Goal: Transaction & Acquisition: Purchase product/service

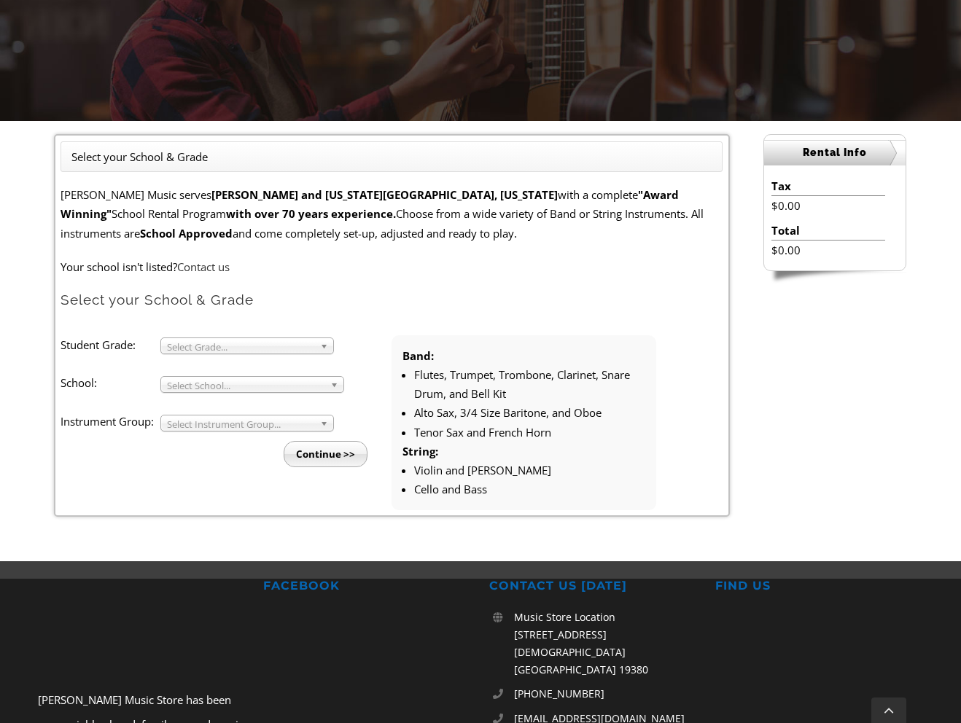
scroll to position [277, 0]
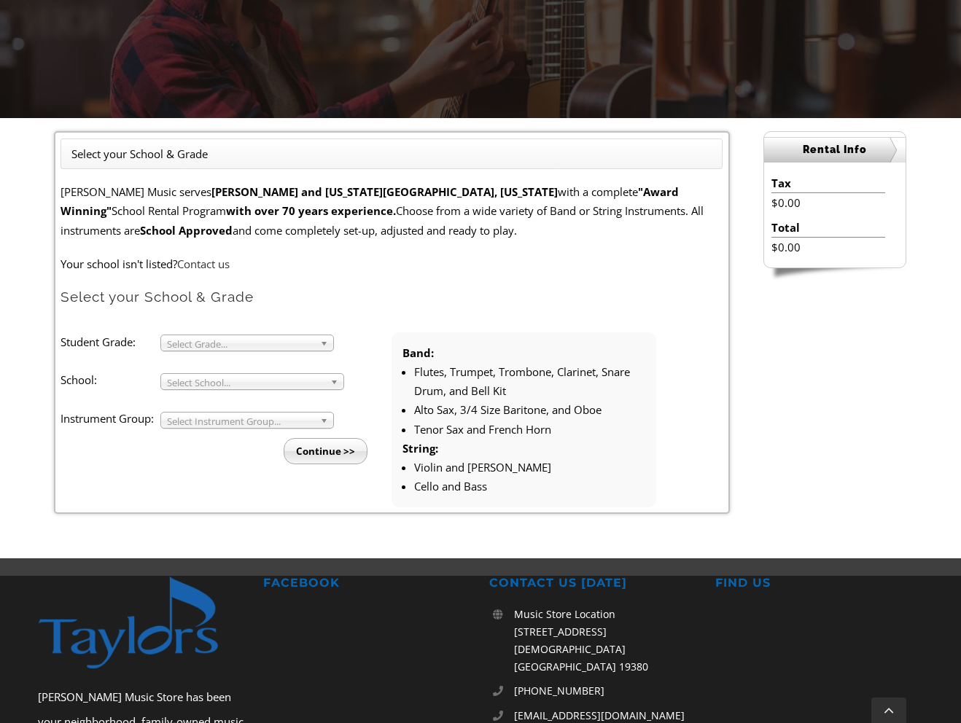
click at [273, 340] on span "Select Grade..." at bounding box center [240, 343] width 147 height 17
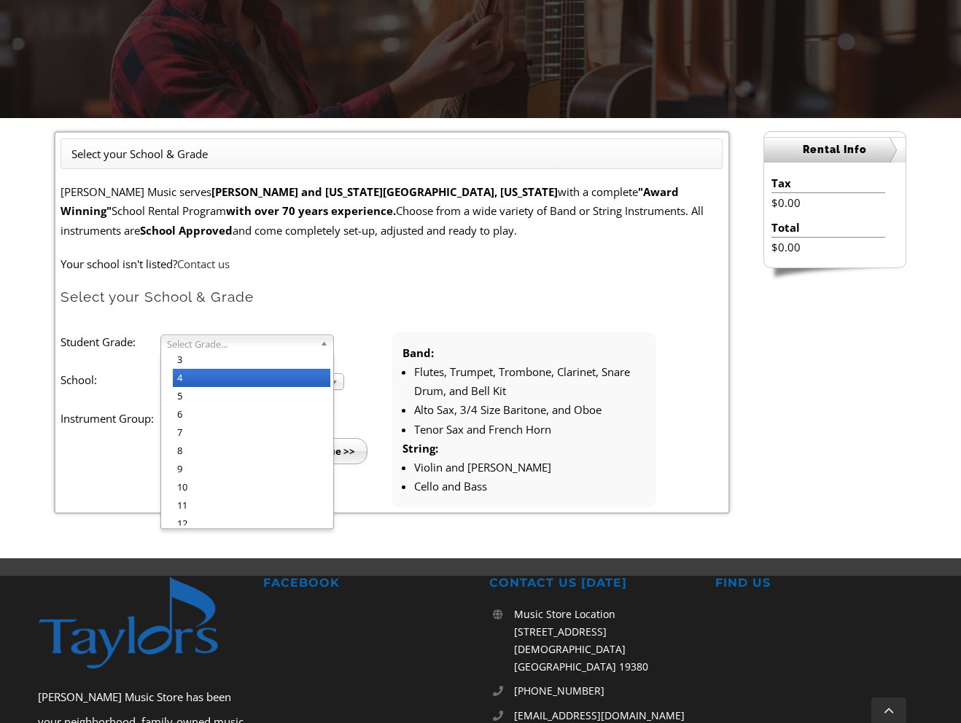
click at [246, 376] on li "4" at bounding box center [251, 378] width 157 height 18
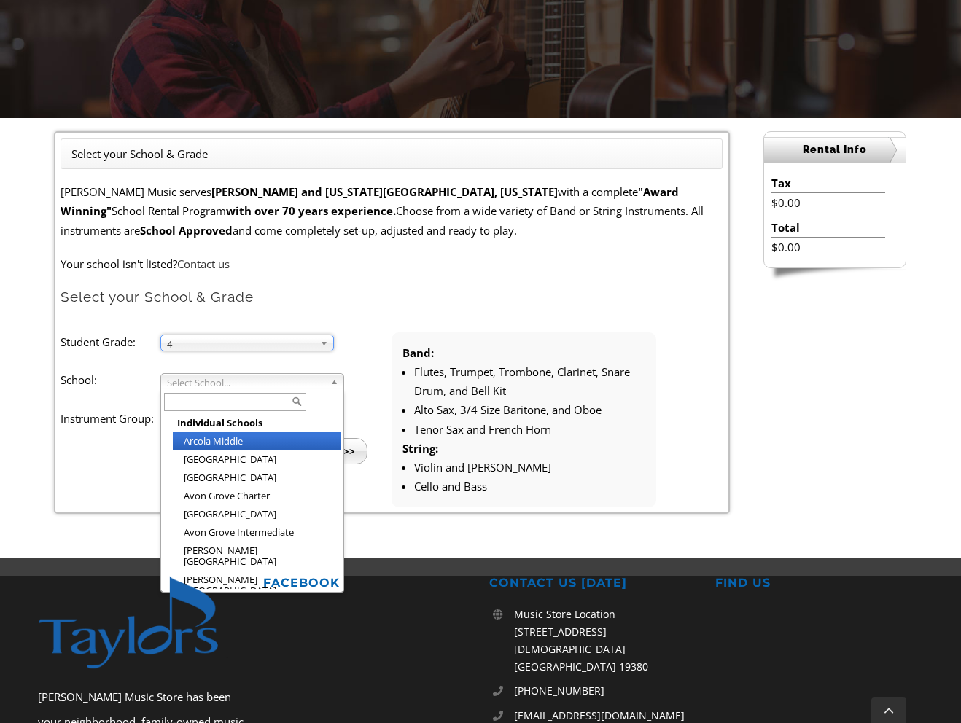
click at [246, 379] on span "Select School..." at bounding box center [245, 382] width 157 height 17
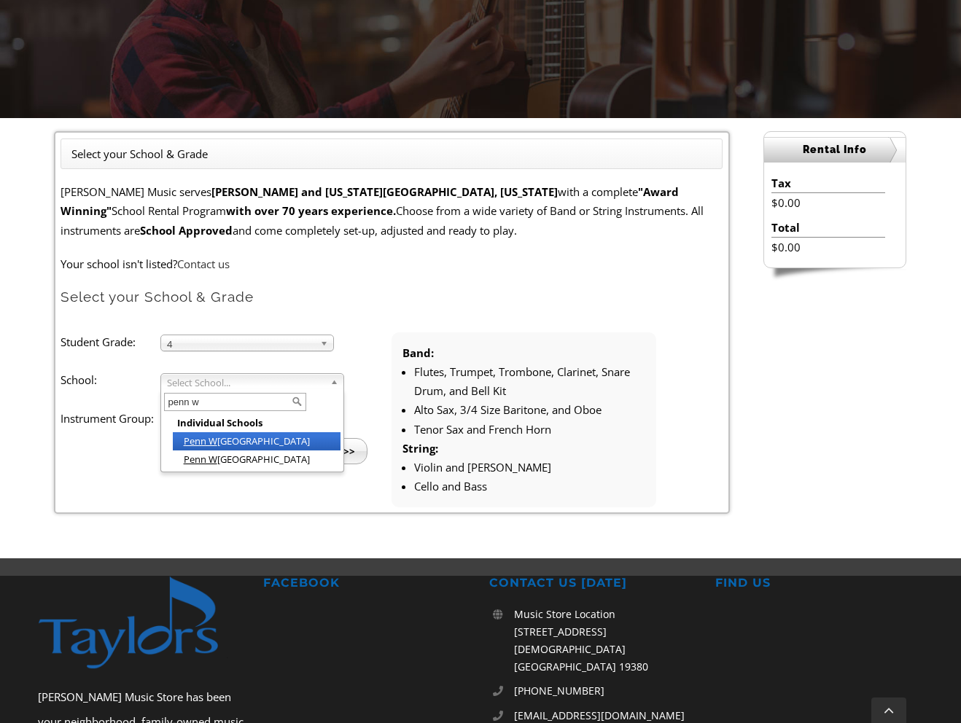
type input "penn w"
click at [251, 439] on li "Penn W ood Elementary" at bounding box center [257, 441] width 168 height 18
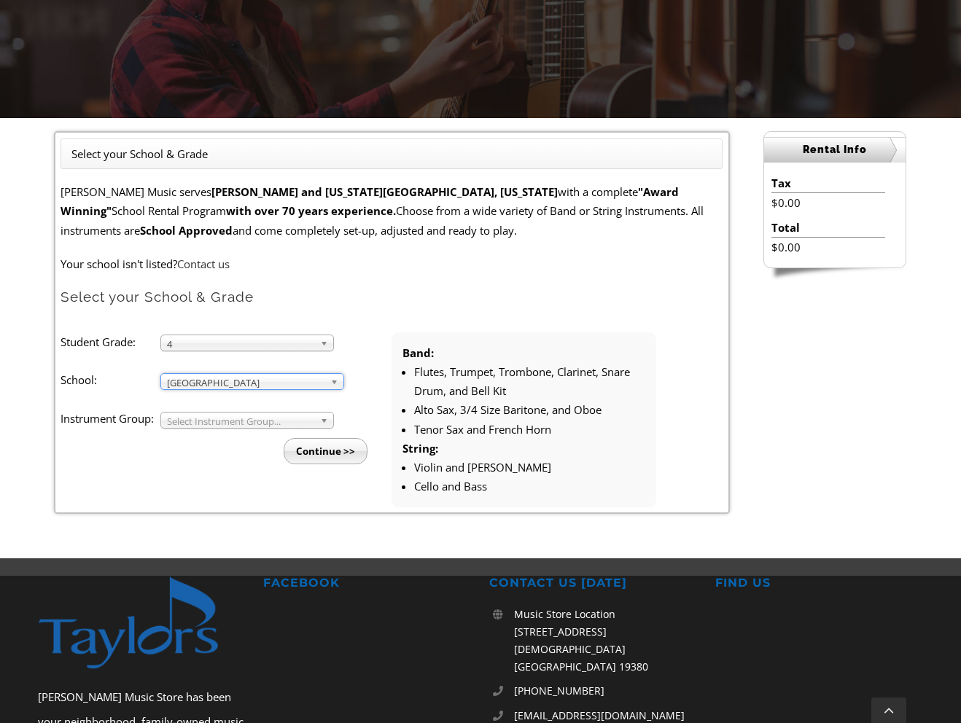
click at [248, 418] on span "Select Instrument Group..." at bounding box center [240, 421] width 147 height 17
click at [215, 448] on li "Strings" at bounding box center [251, 455] width 157 height 18
click at [345, 445] on input "Continue >>" at bounding box center [326, 451] width 84 height 26
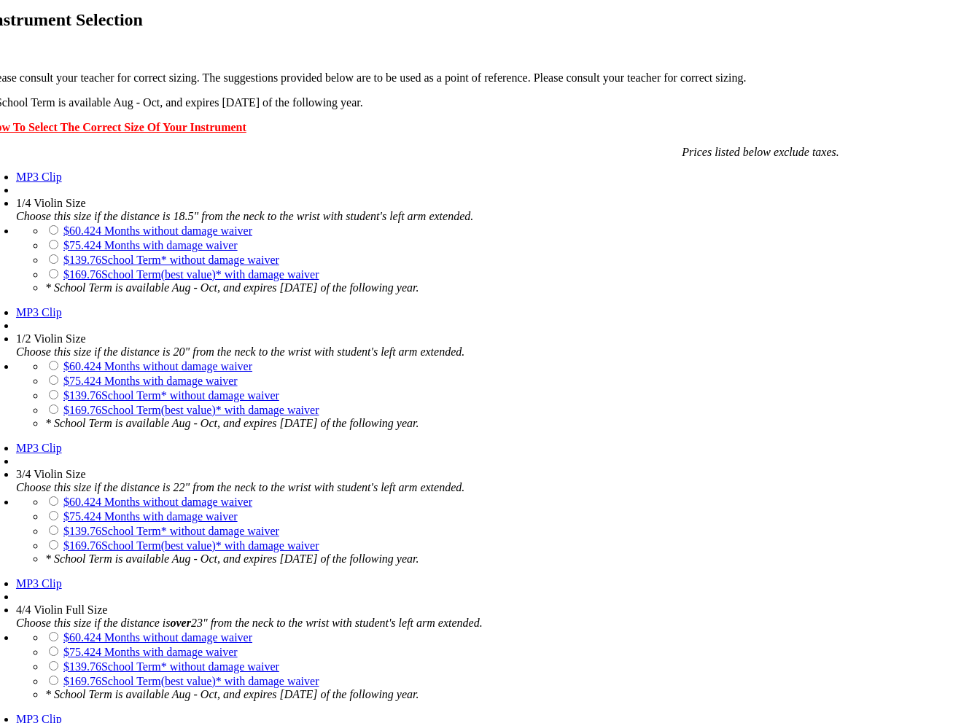
scroll to position [1020, 0]
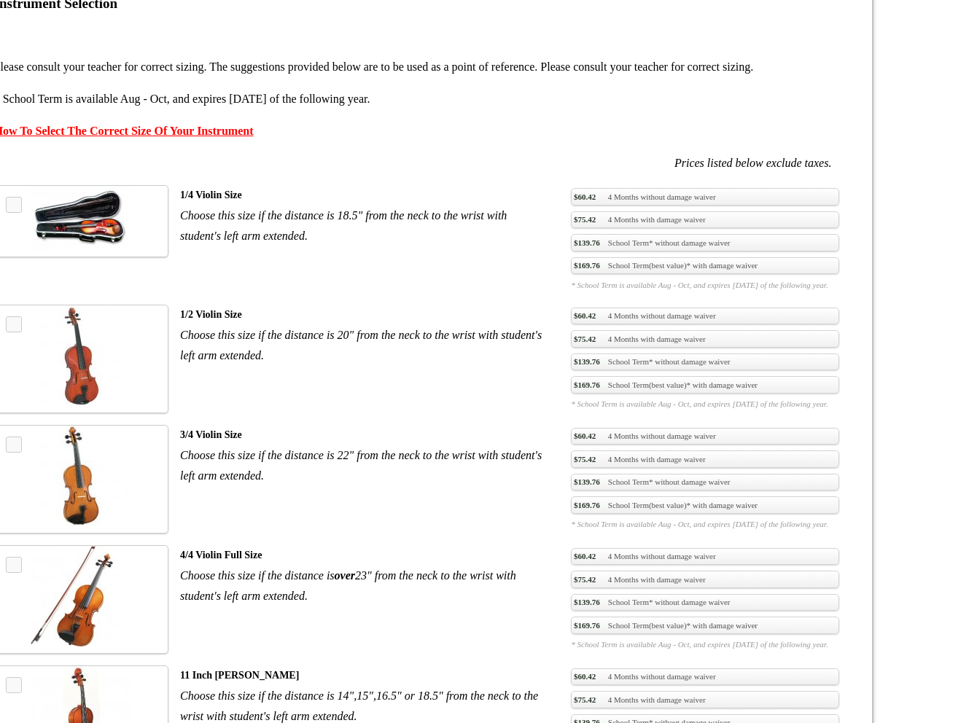
drag, startPoint x: 490, startPoint y: 339, endPoint x: 563, endPoint y: 325, distance: 74.2
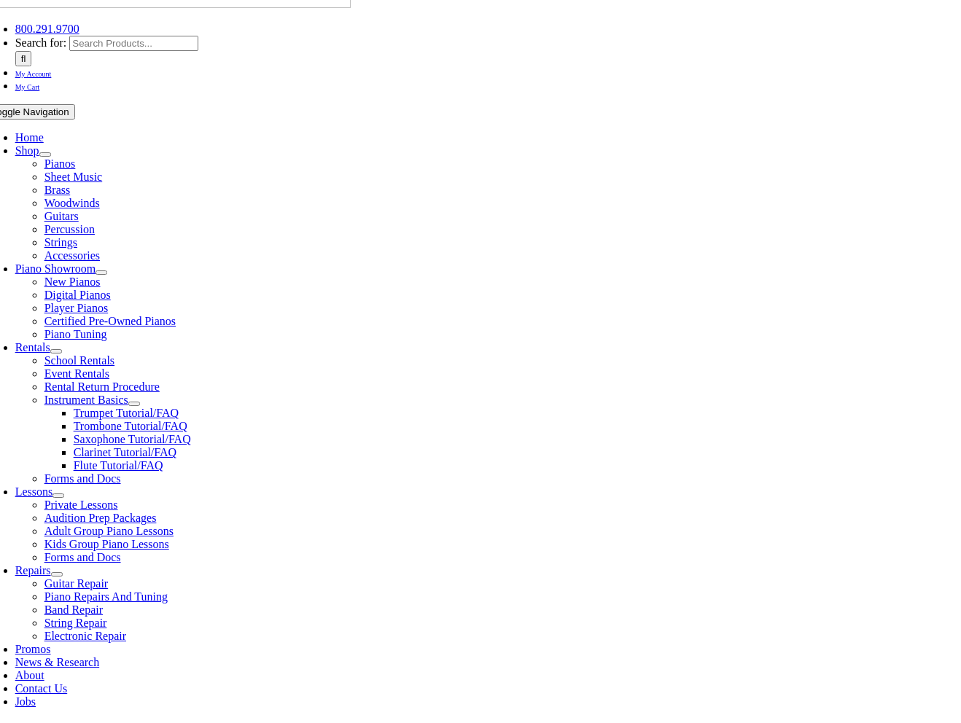
scroll to position [189, 0]
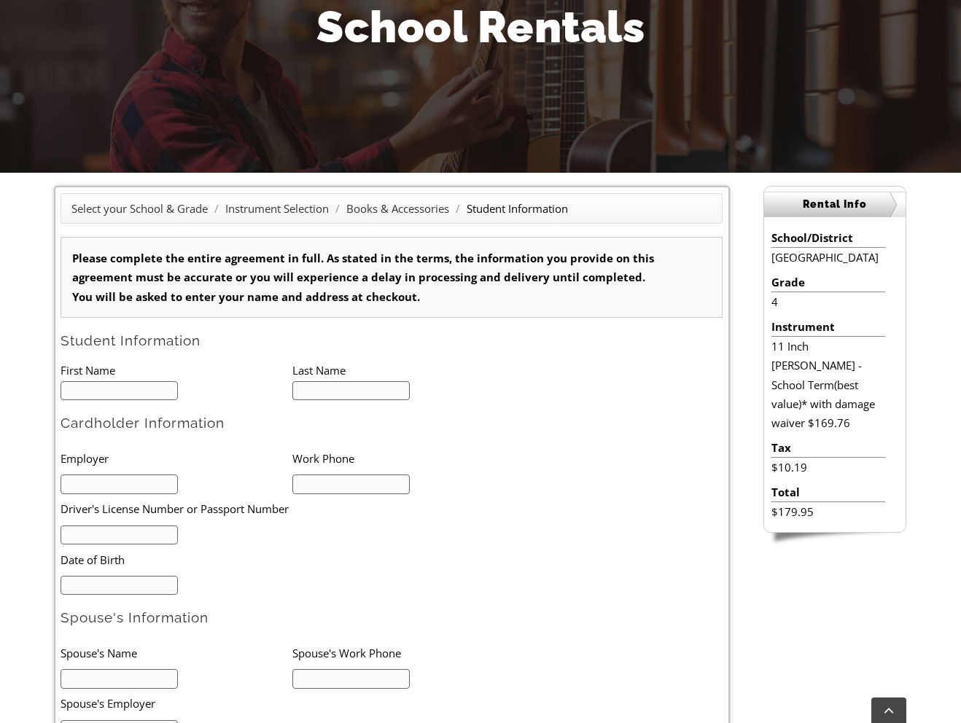
scroll to position [224, 0]
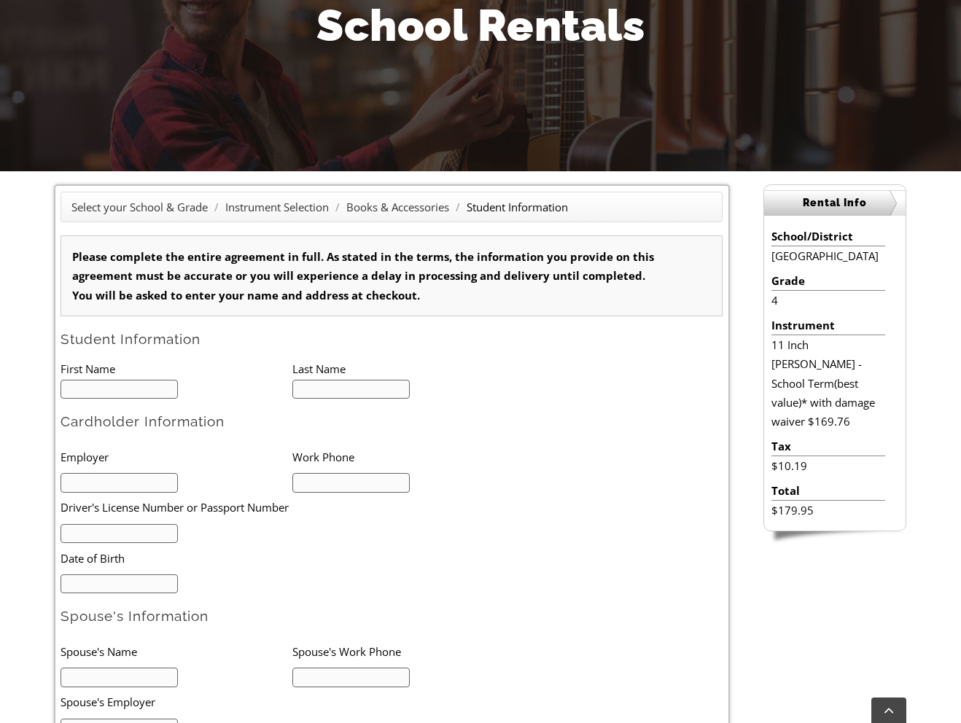
type input "1"
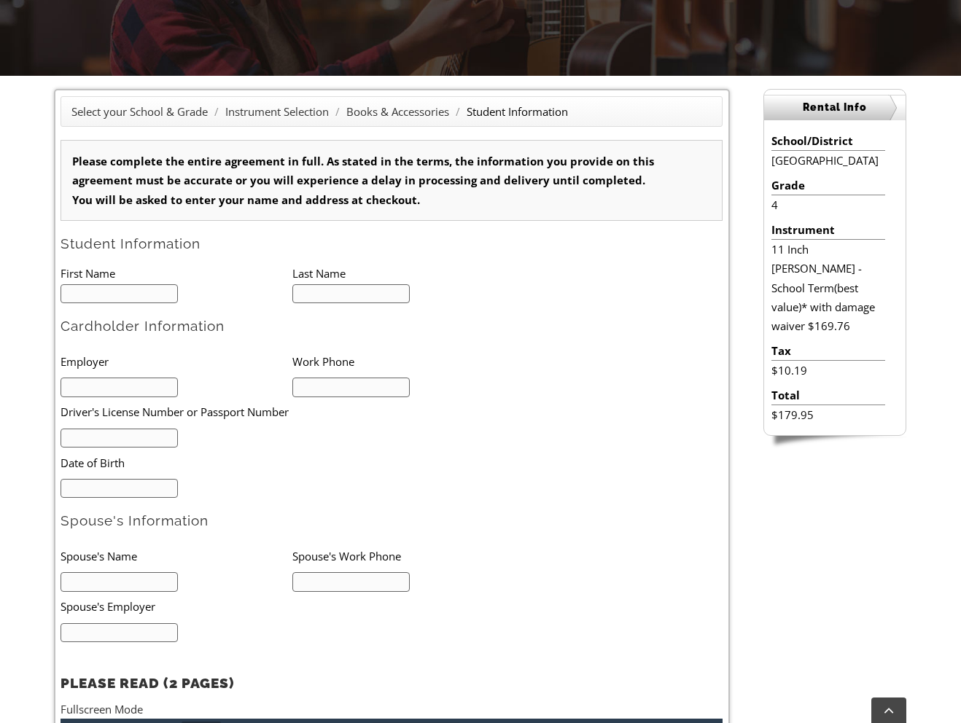
scroll to position [320, 0]
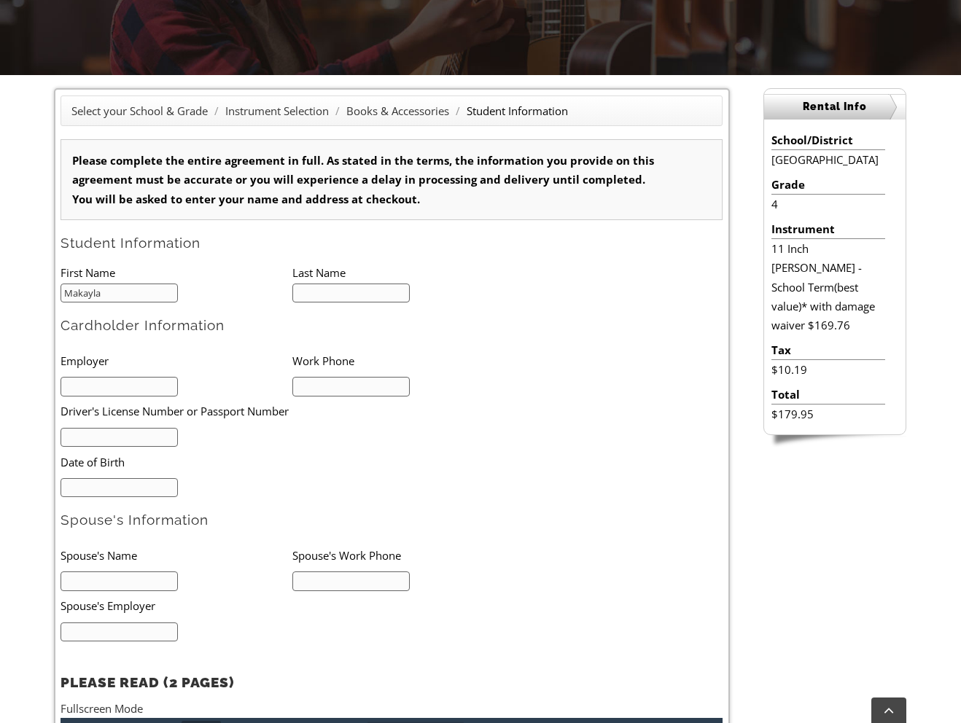
type input "Makayla"
type input "Kull"
click at [79, 483] on input "mm/dd/yyyy" at bounding box center [118, 488] width 117 height 20
type input "08/21/1990"
type input "Ken"
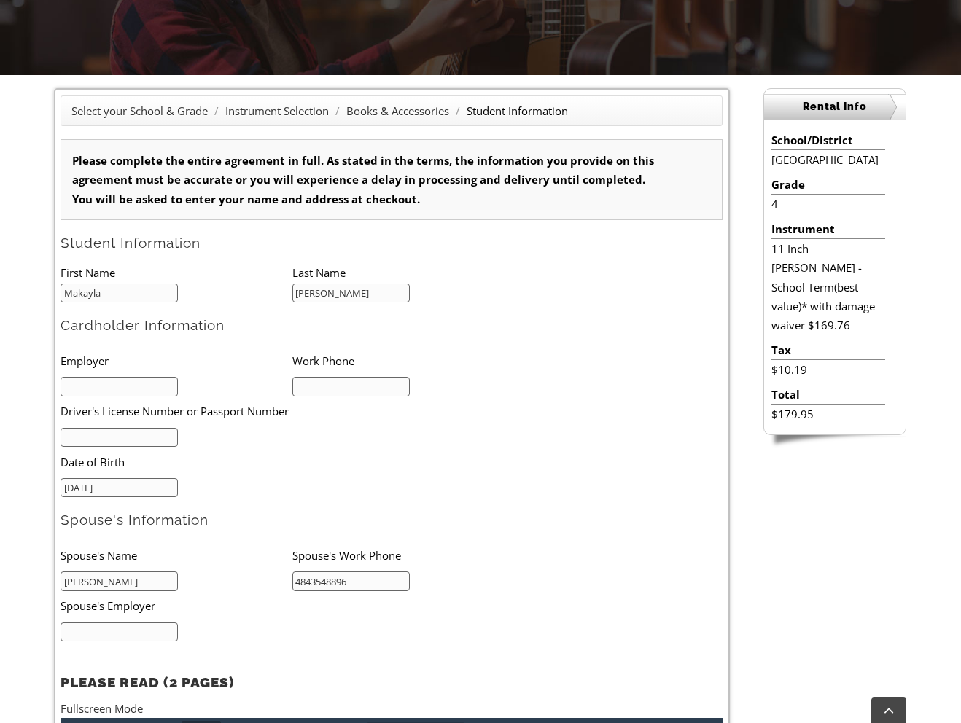
type input "4843548896"
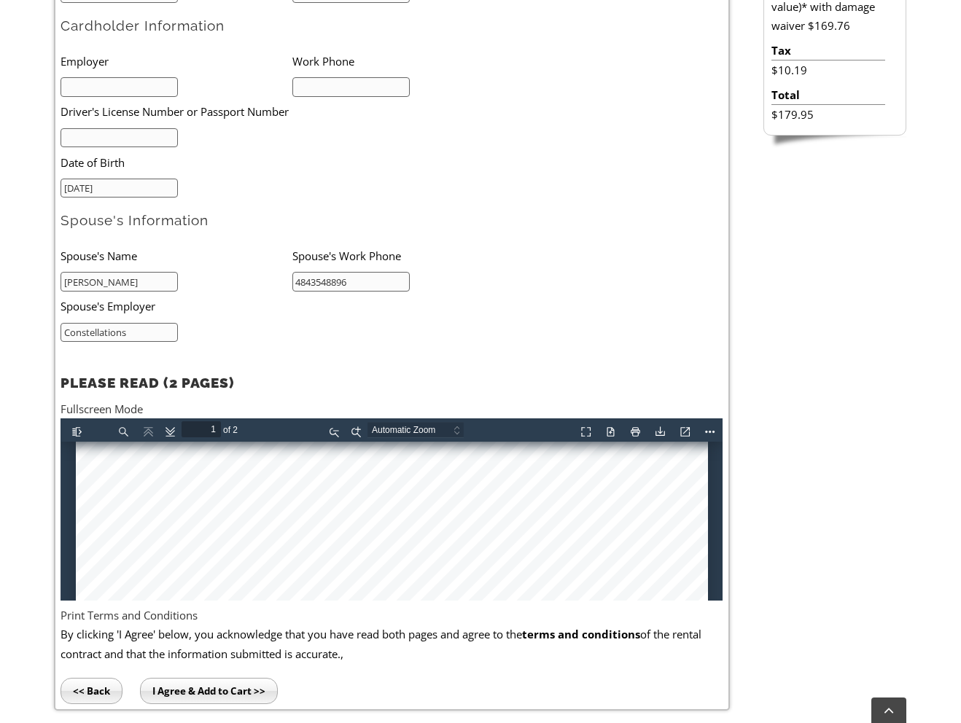
scroll to position [551, 0]
type input "Constellations"
click at [194, 678] on input "I Agree & Add to Cart >>" at bounding box center [209, 691] width 138 height 26
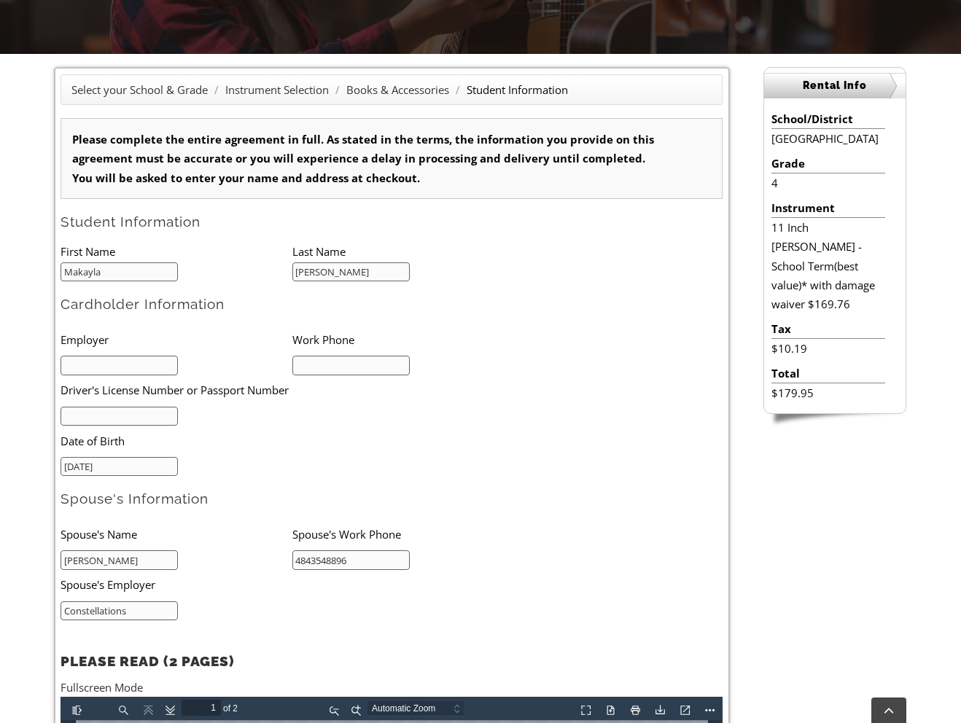
scroll to position [337, 0]
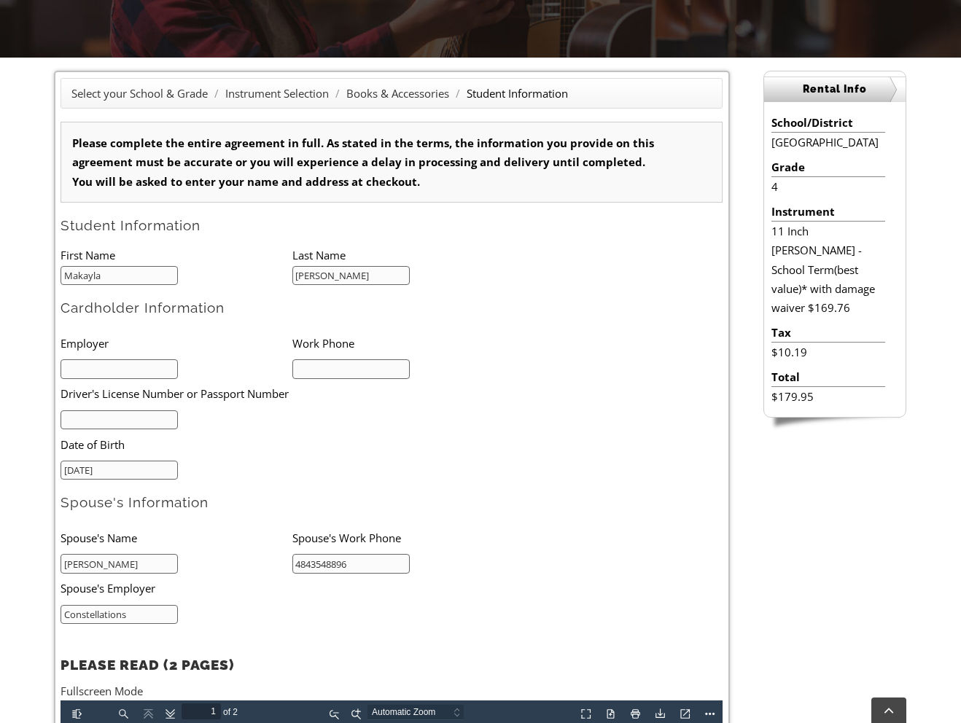
click at [140, 364] on input "text" at bounding box center [118, 369] width 117 height 20
type input "None"
type input "6109966262"
drag, startPoint x: 156, startPoint y: 421, endPoint x: 364, endPoint y: 460, distance: 211.4
click at [156, 421] on input "text" at bounding box center [118, 420] width 117 height 20
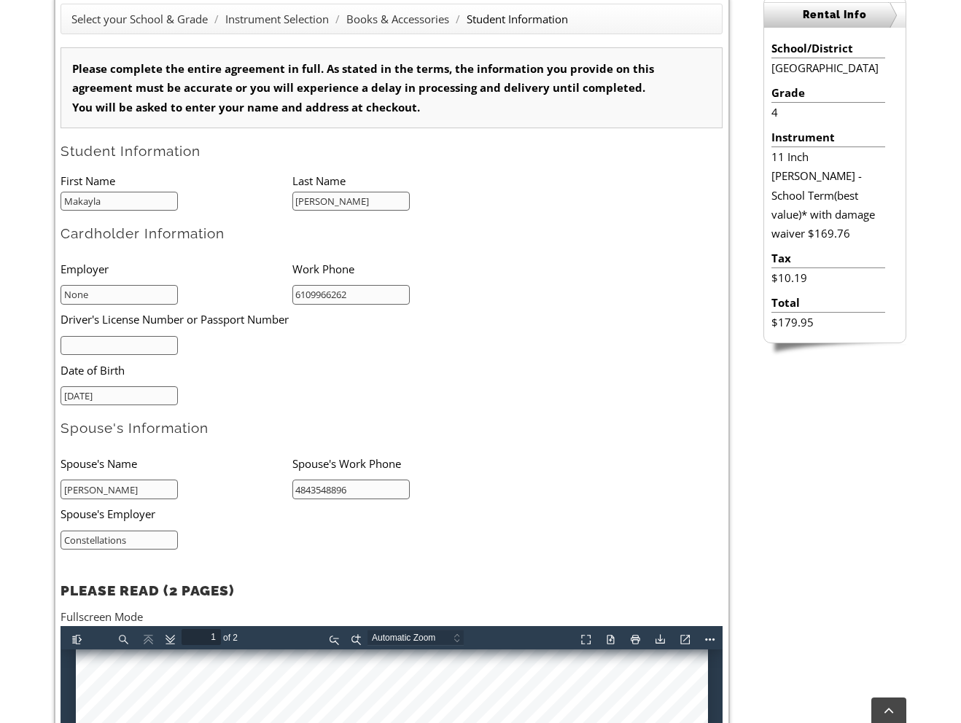
scroll to position [1065, 0]
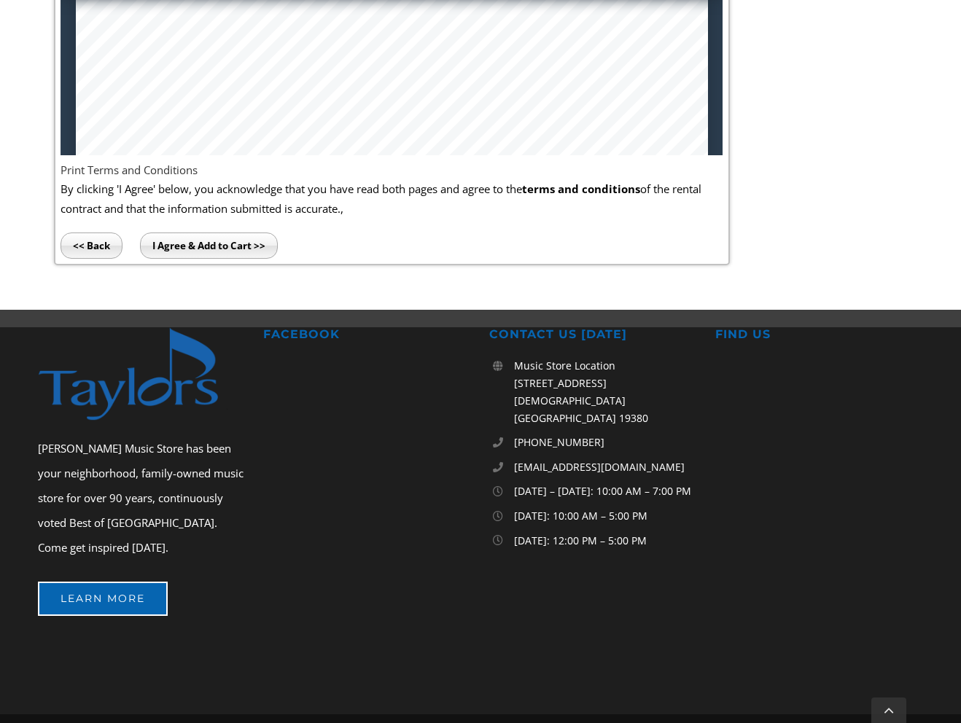
click at [205, 234] on input "I Agree & Add to Cart >>" at bounding box center [209, 246] width 138 height 26
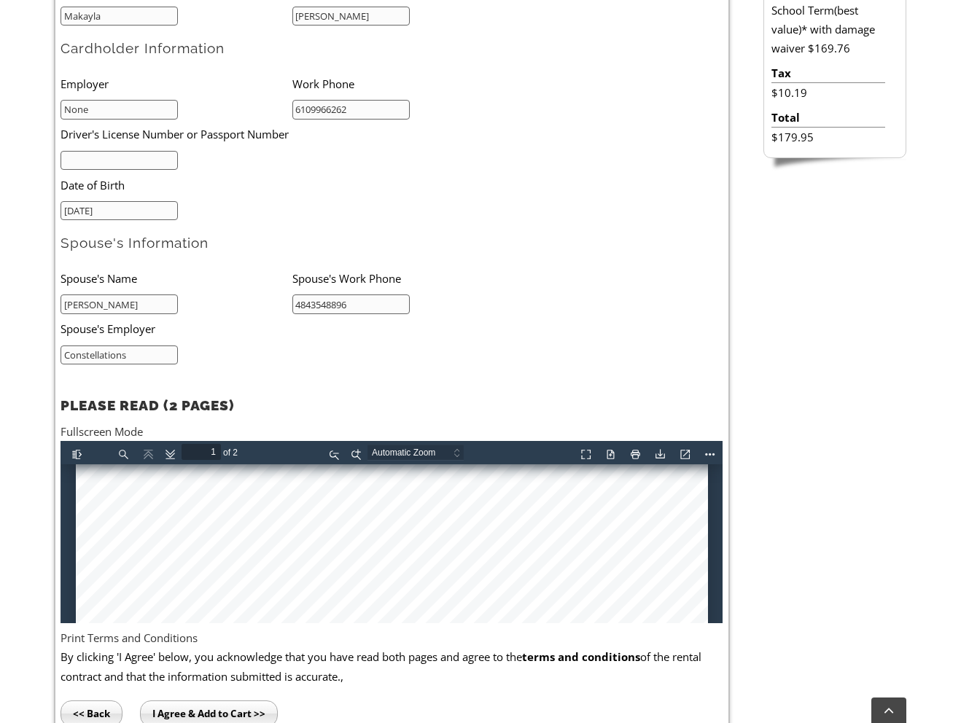
scroll to position [558, 0]
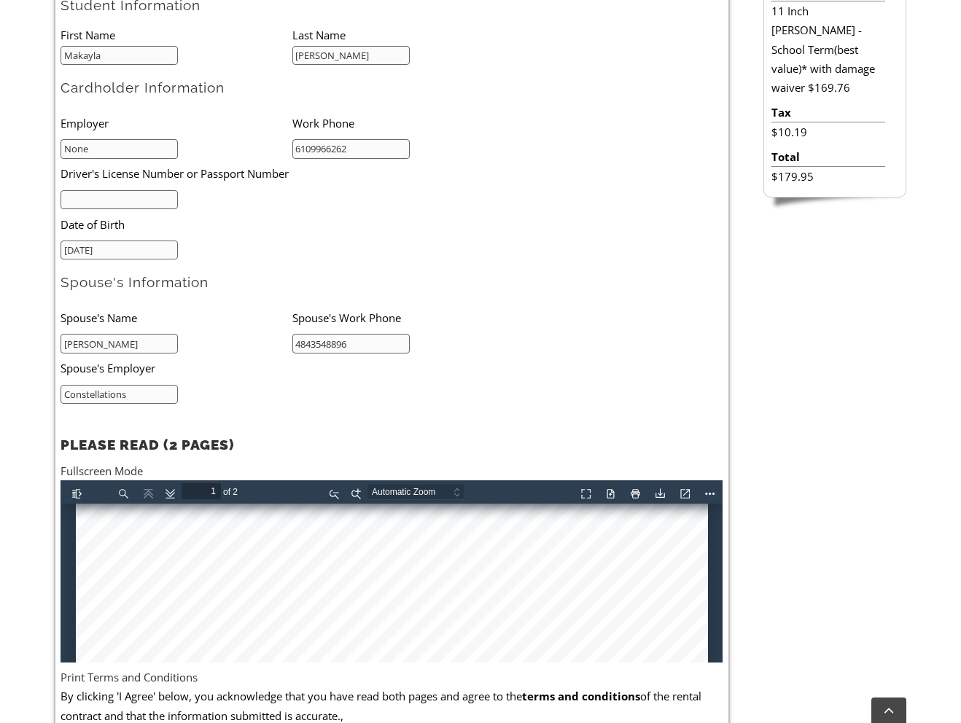
click at [158, 190] on input "text" at bounding box center [118, 200] width 117 height 20
